Goal: Information Seeking & Learning: Compare options

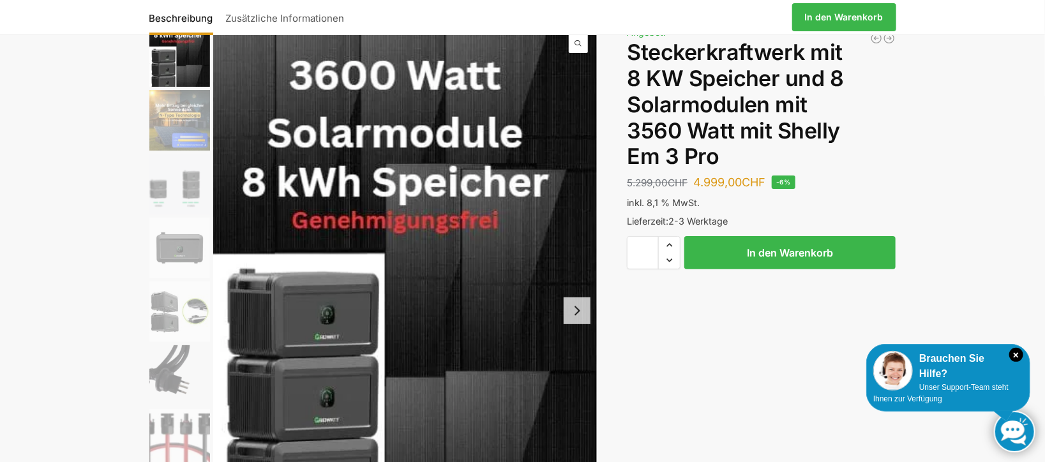
scroll to position [64, 0]
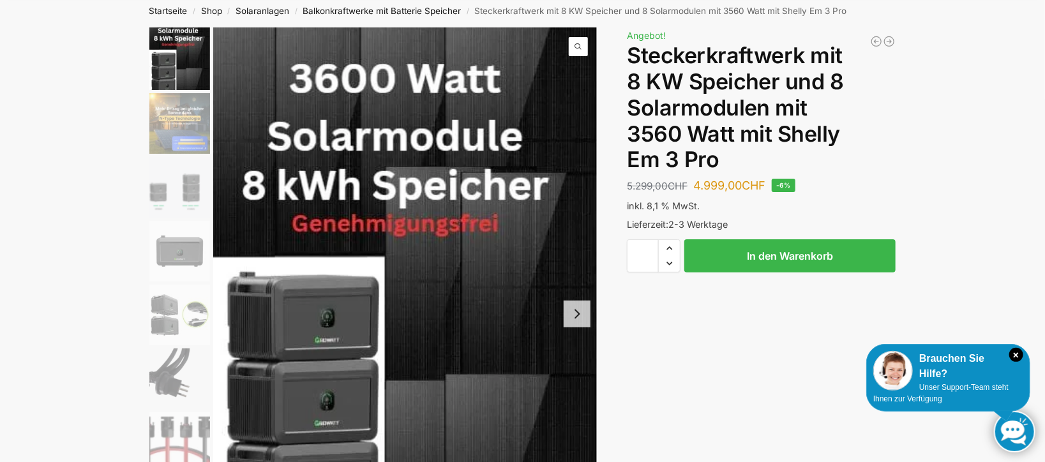
click at [581, 318] on button "Next slide" at bounding box center [577, 314] width 27 height 27
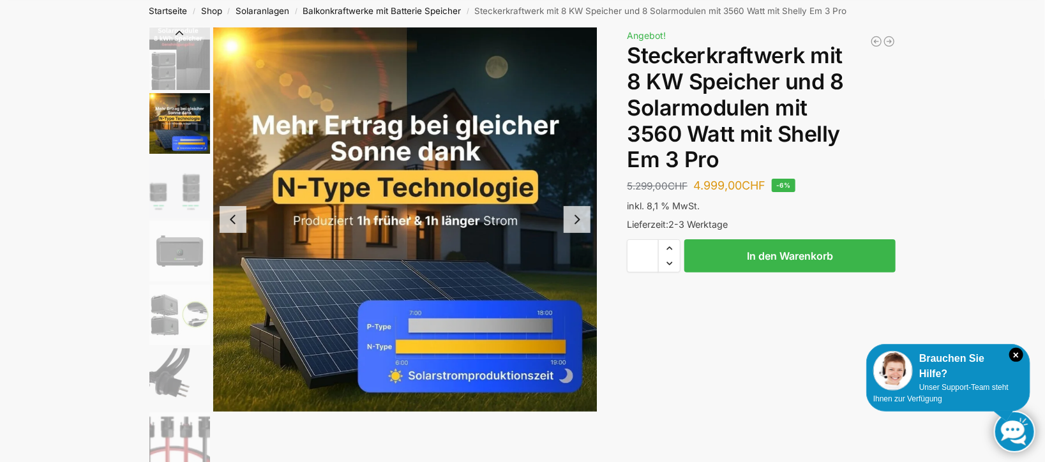
click at [577, 225] on button "Next slide" at bounding box center [577, 219] width 27 height 27
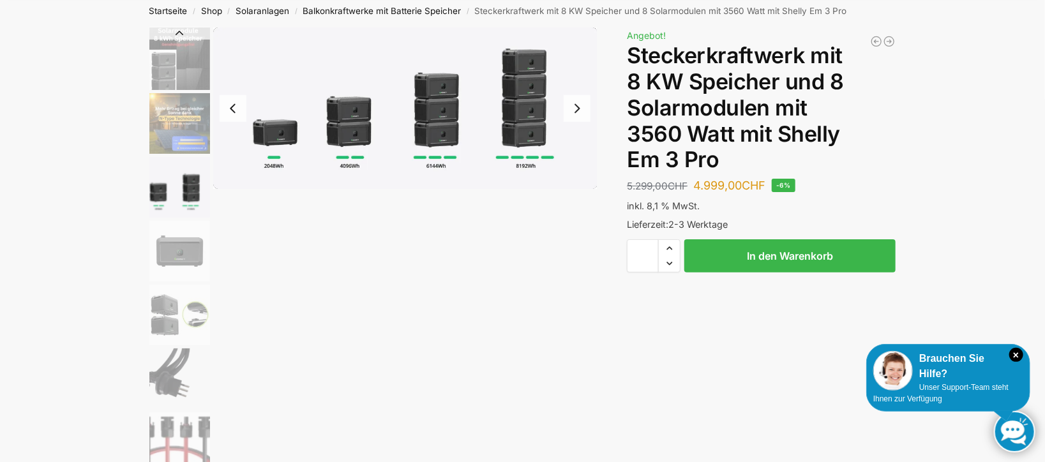
click at [574, 110] on button "Next slide" at bounding box center [577, 108] width 27 height 27
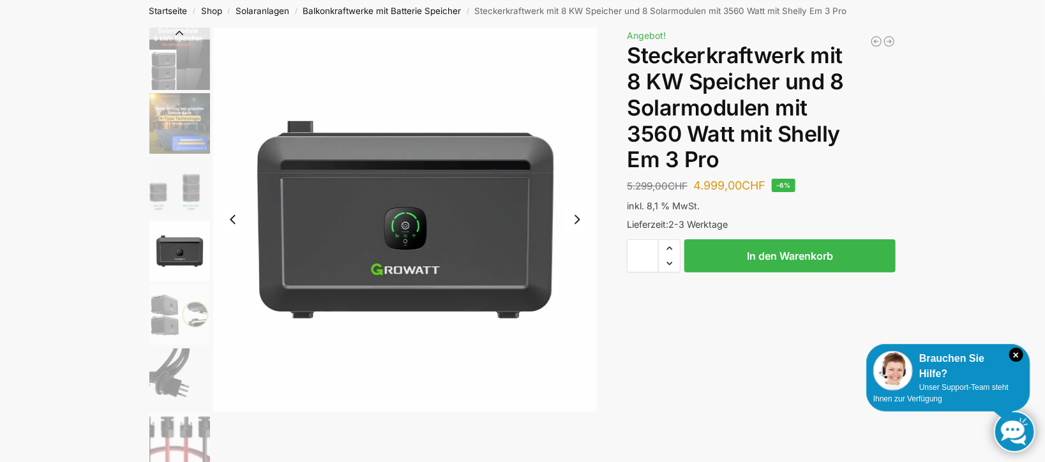
click at [580, 221] on button "Next slide" at bounding box center [577, 219] width 27 height 27
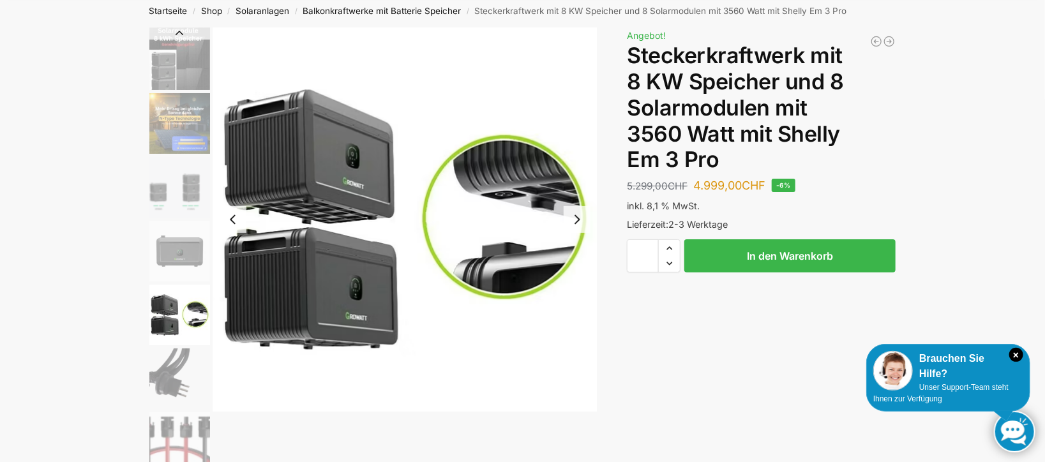
click at [578, 220] on button "Next slide" at bounding box center [577, 219] width 27 height 27
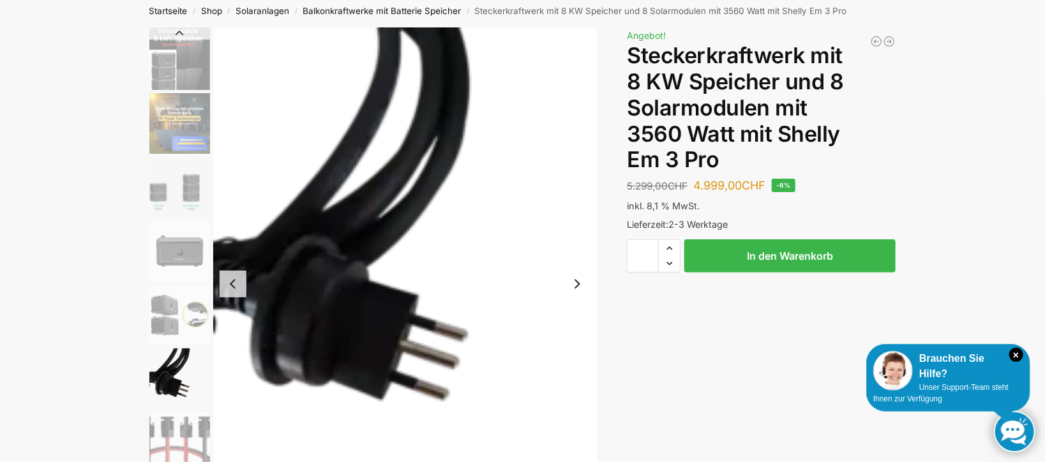
click at [574, 284] on button "Next slide" at bounding box center [577, 284] width 27 height 27
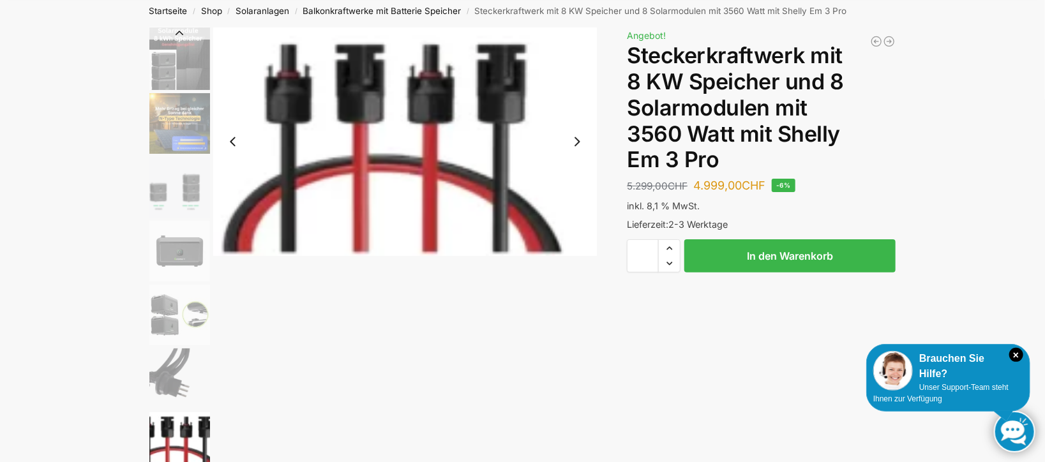
click at [581, 144] on button "Next slide" at bounding box center [577, 141] width 27 height 27
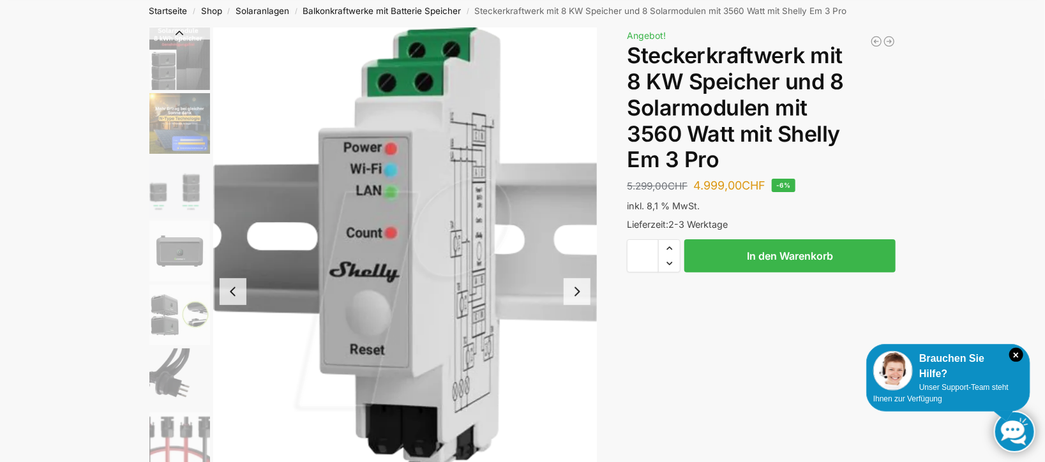
click at [579, 293] on button "Next slide" at bounding box center [577, 291] width 27 height 27
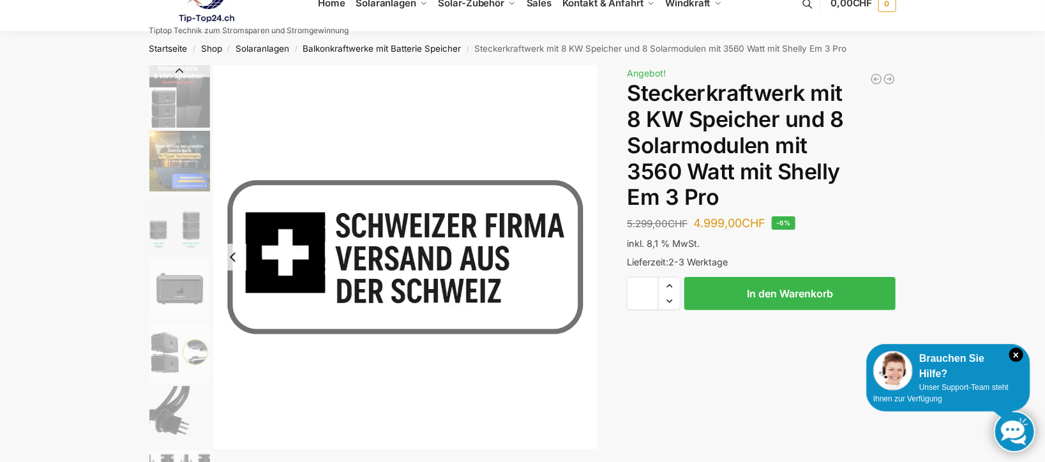
scroll to position [0, 0]
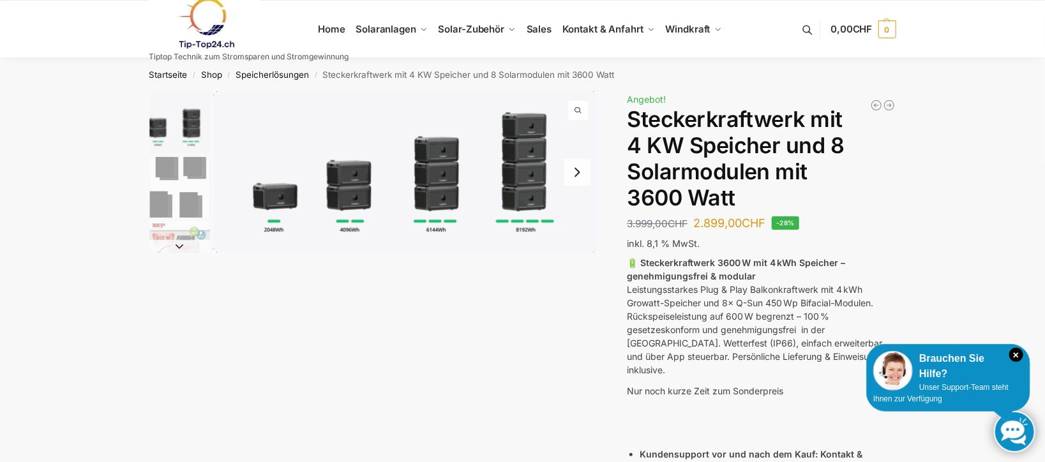
click at [326, 29] on link at bounding box center [249, 23] width 200 height 52
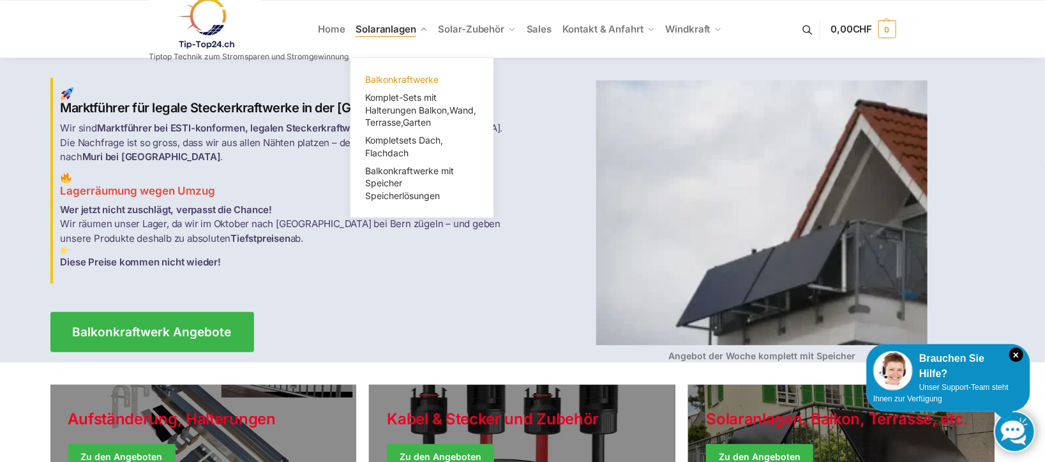
click at [388, 83] on span "Balkonkraftwerke" at bounding box center [401, 79] width 73 height 11
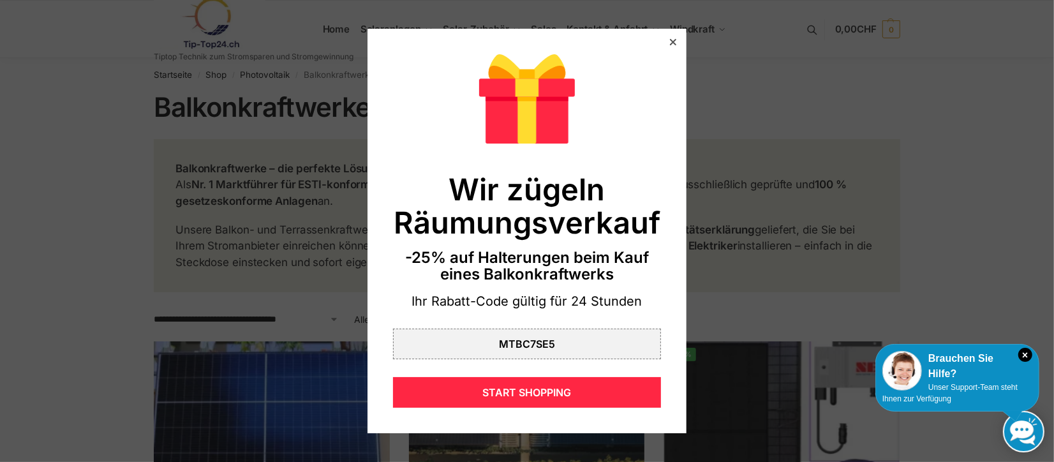
click at [670, 41] on icon at bounding box center [673, 42] width 6 height 6
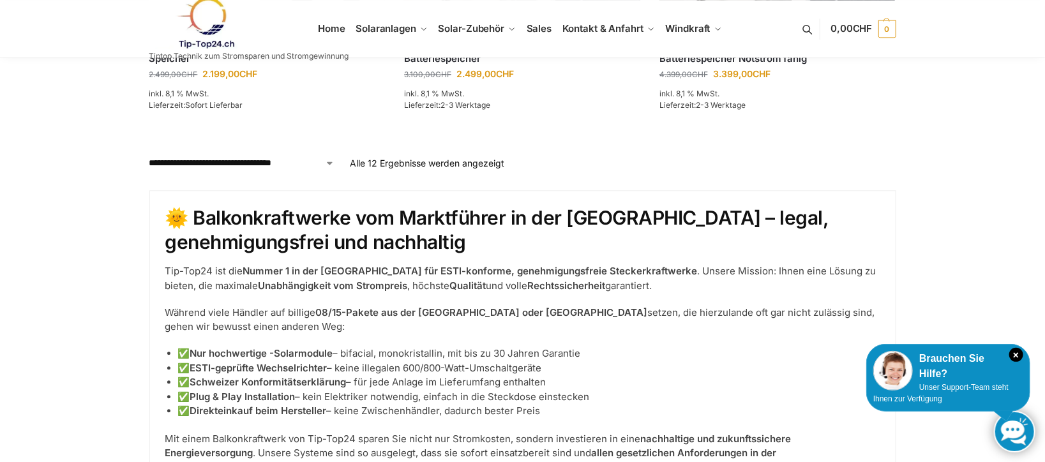
scroll to position [1404, 0]
